Goal: Task Accomplishment & Management: Manage account settings

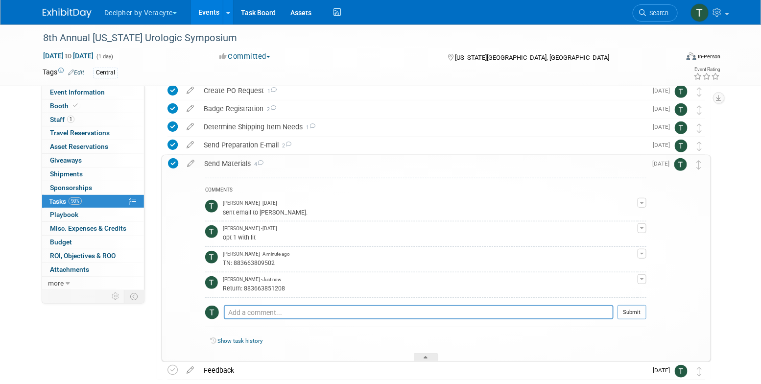
click at [220, 12] on link "Events" at bounding box center [209, 12] width 36 height 24
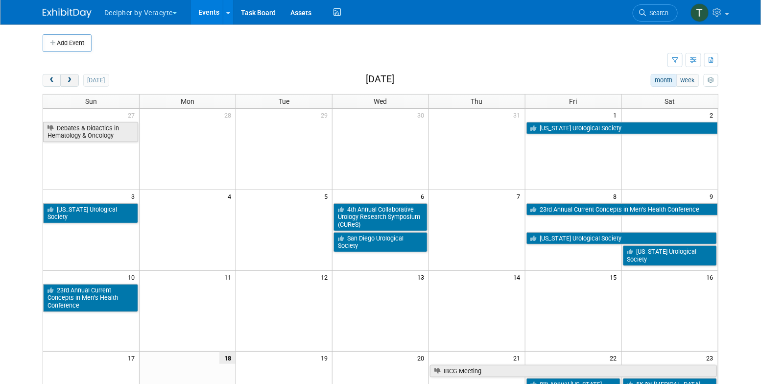
click at [72, 82] on span "next" at bounding box center [69, 80] width 7 height 6
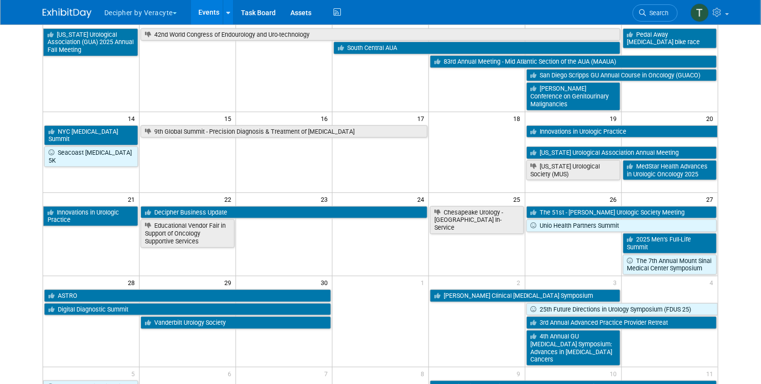
scroll to position [175, 0]
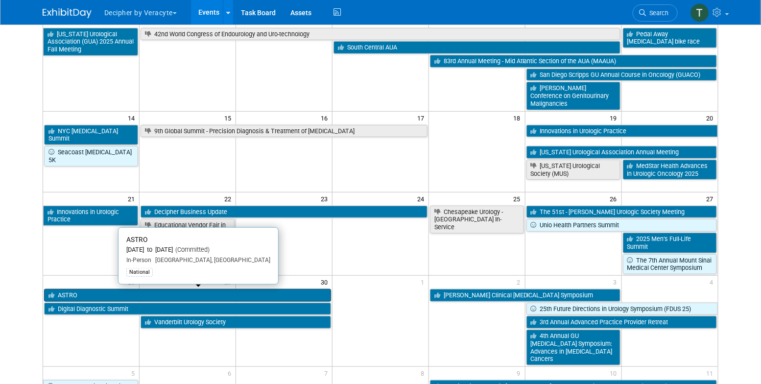
click at [137, 289] on link "ASTRO" at bounding box center [187, 295] width 287 height 13
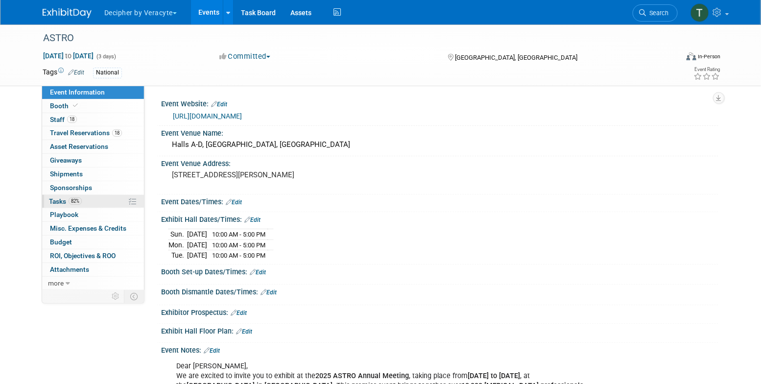
click at [92, 204] on link "82% Tasks 82%" at bounding box center [93, 201] width 102 height 13
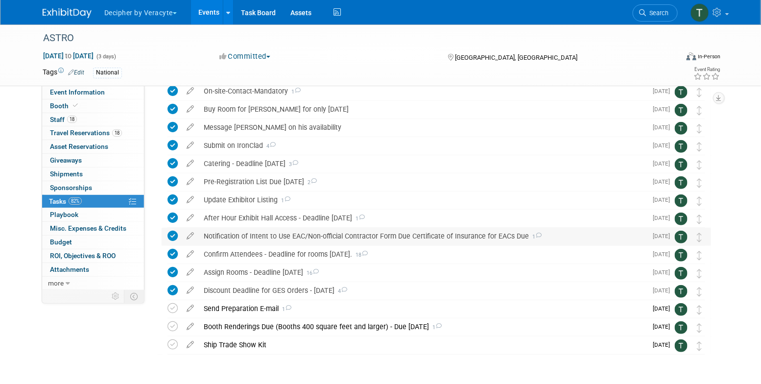
scroll to position [111, 0]
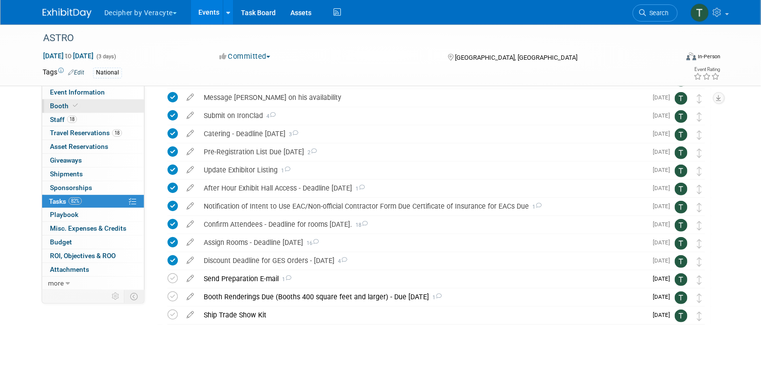
click at [106, 112] on link "Booth" at bounding box center [93, 105] width 102 height 13
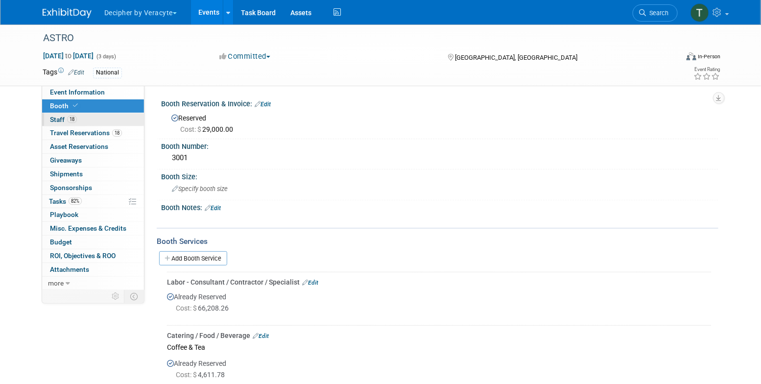
click at [107, 119] on link "18 Staff 18" at bounding box center [93, 119] width 102 height 13
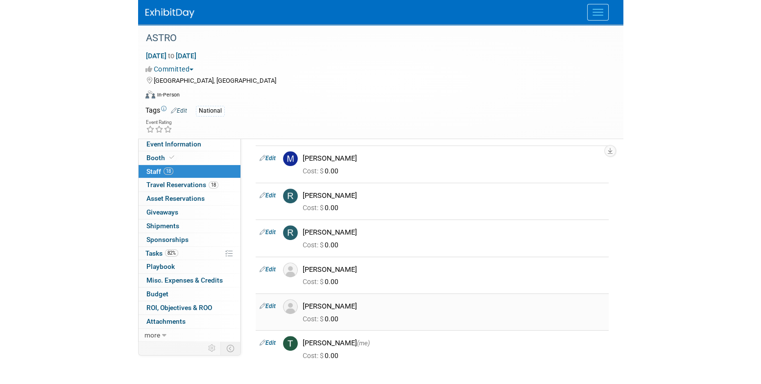
scroll to position [490, 0]
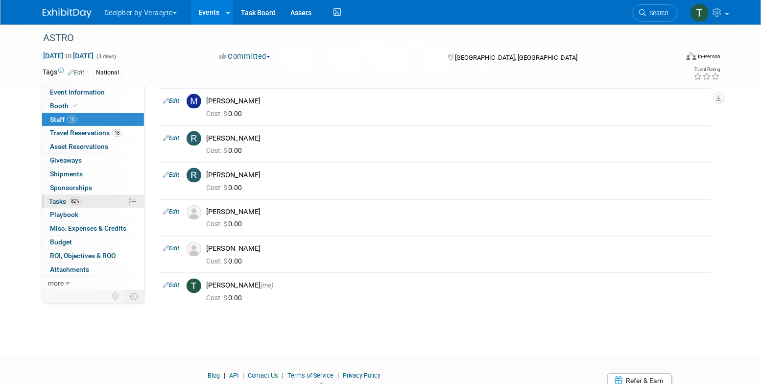
click at [105, 207] on link "82% Tasks 82%" at bounding box center [93, 201] width 102 height 13
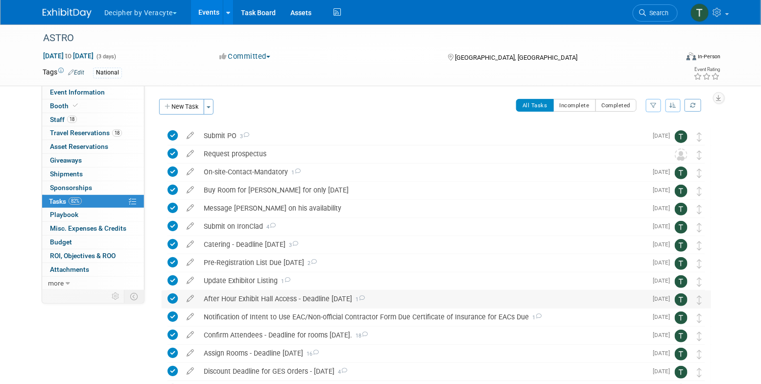
scroll to position [111, 0]
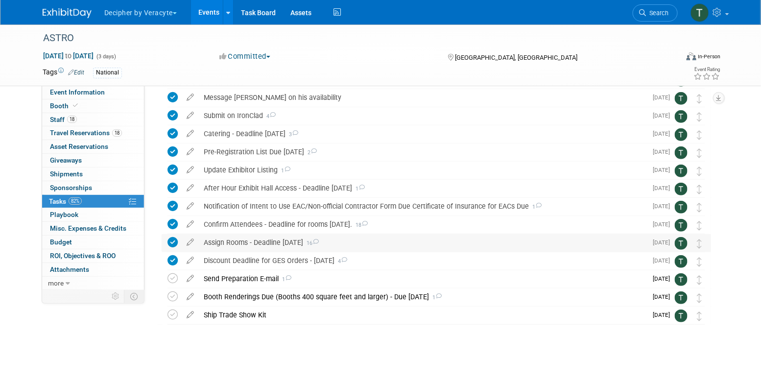
click at [263, 237] on div "Assign Rooms - Deadline August 8th 16" at bounding box center [423, 242] width 448 height 17
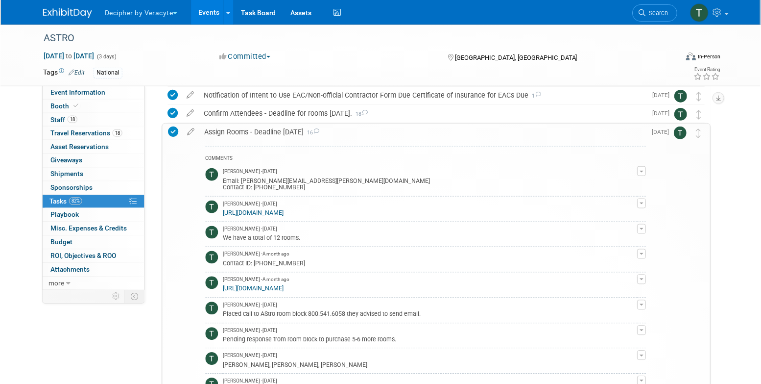
scroll to position [183, 0]
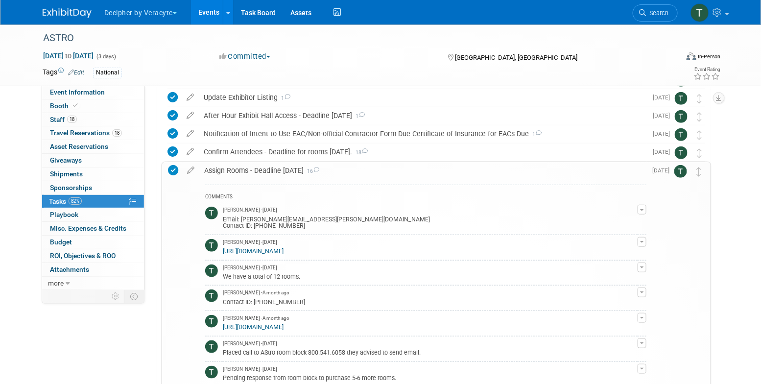
click at [368, 336] on td "Tony Alvarado - A month ago https://jems.jspargo.com/jemscfw/ManageBlock/defaul…" at bounding box center [430, 323] width 415 height 25
click at [368, 332] on td "Tony Alvarado - A month ago https://jems.jspargo.com/jemscfw/ManageBlock/defaul…" at bounding box center [430, 323] width 415 height 25
click at [284, 328] on link "https://jems.jspargo.com/jemscfw/ManageBlock/default.aspx?AppType=exh&ShowId=620" at bounding box center [253, 327] width 61 height 7
click at [279, 172] on div "Assign Rooms - Deadline August 8th 16" at bounding box center [422, 170] width 447 height 17
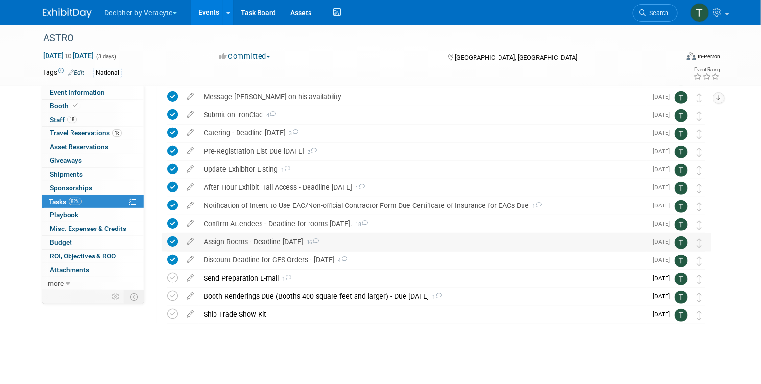
scroll to position [111, 0]
click at [173, 274] on icon at bounding box center [173, 278] width 10 height 10
click at [252, 280] on div "Send Preparation E-mail 1" at bounding box center [423, 278] width 448 height 17
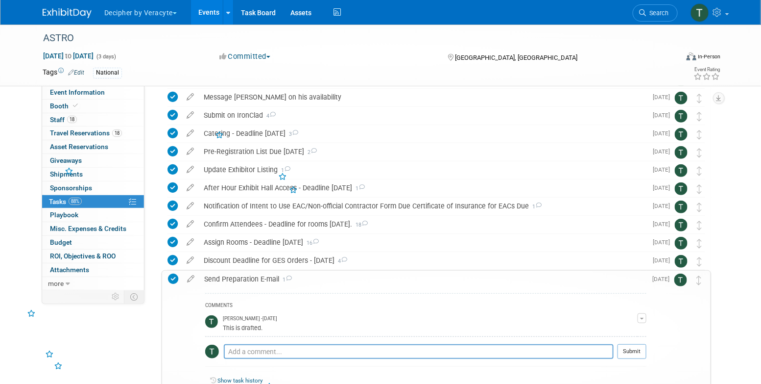
scroll to position [224, 0]
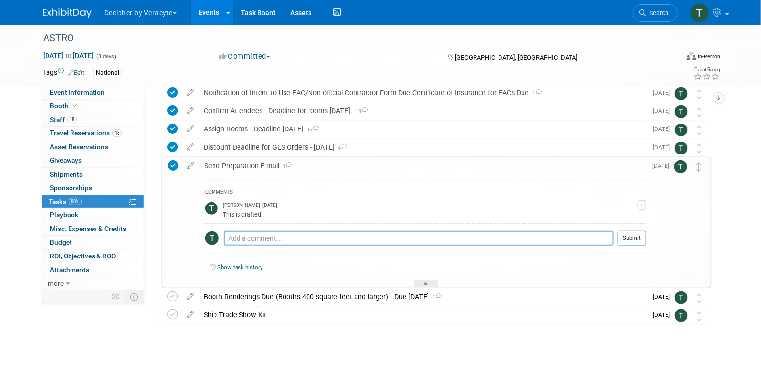
click at [269, 237] on textarea at bounding box center [419, 238] width 390 height 15
type textarea "sent via email"
click at [634, 237] on button "Submit" at bounding box center [632, 238] width 29 height 15
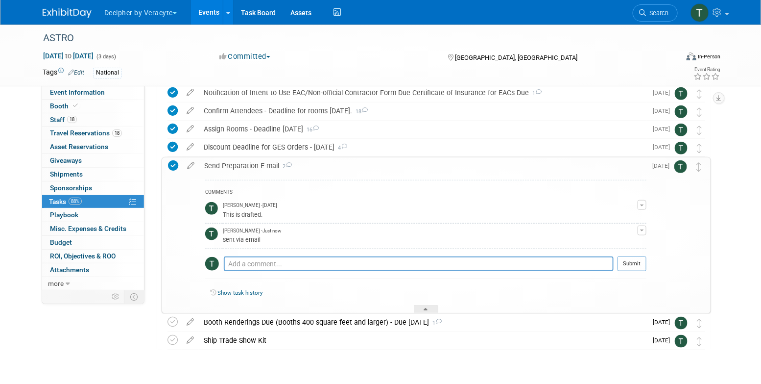
click at [475, 157] on div "Send Preparation E-mail 2" at bounding box center [422, 165] width 447 height 17
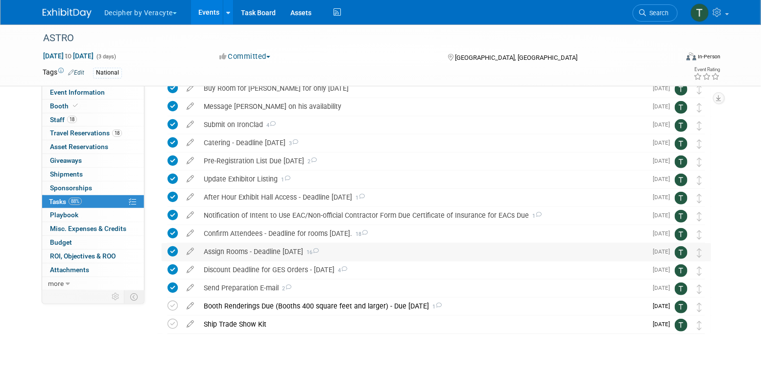
scroll to position [105, 0]
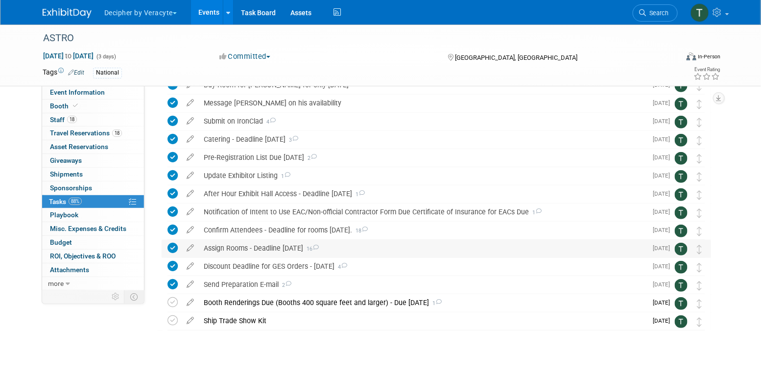
click at [256, 251] on div "Assign Rooms - Deadline August 8th 16" at bounding box center [423, 248] width 448 height 17
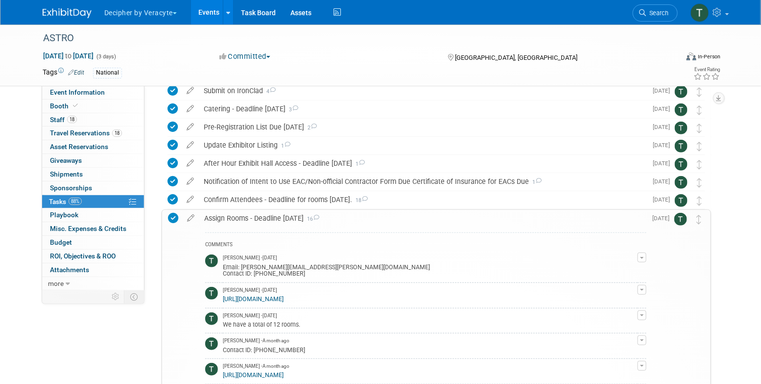
scroll to position [147, 0]
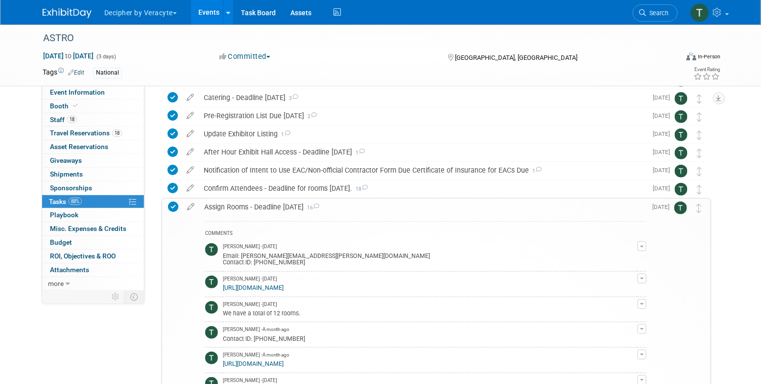
click at [284, 365] on link "https://jems.jspargo.com/jemscfw/ManageBlock/default.aspx?AppType=exh&ShowId=620" at bounding box center [253, 363] width 61 height 7
